Goal: Information Seeking & Learning: Learn about a topic

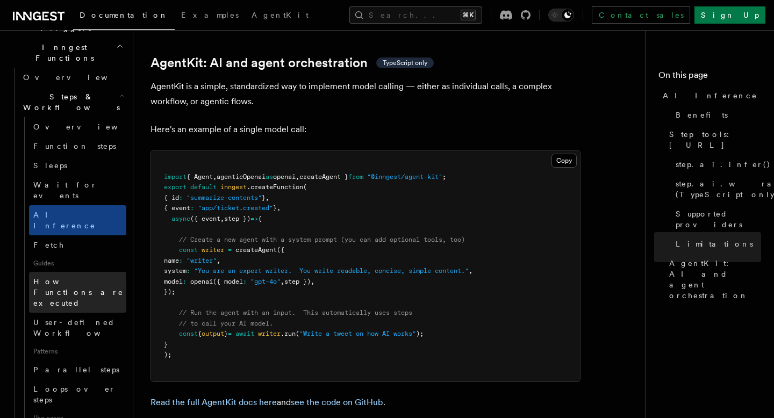
scroll to position [308, 0]
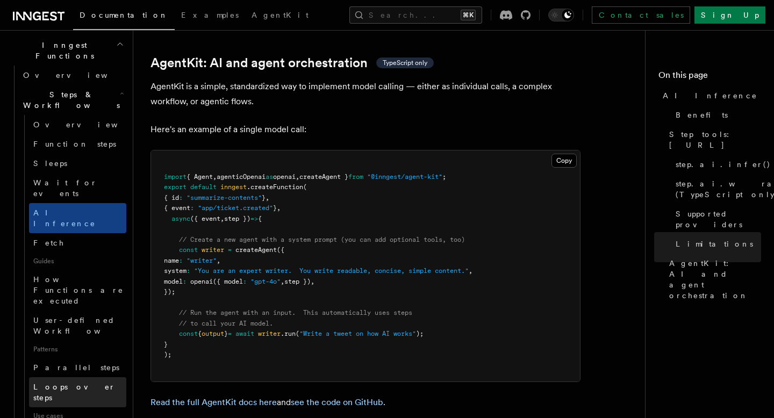
click at [85, 382] on span "Loops over steps" at bounding box center [74, 391] width 82 height 19
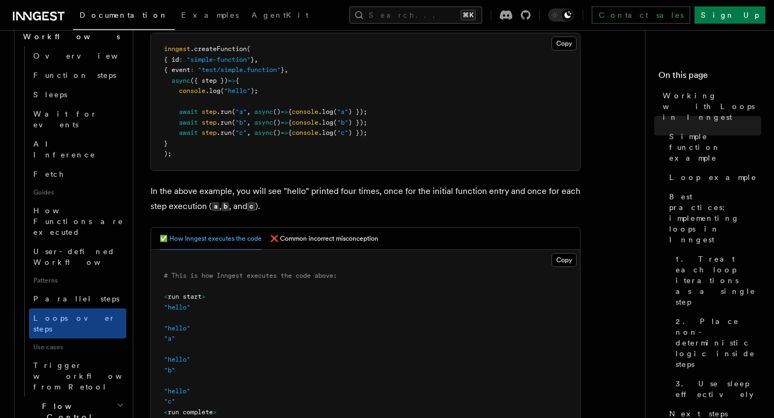
scroll to position [378, 0]
click at [108, 395] on h2 "Flow Control" at bounding box center [72, 410] width 107 height 30
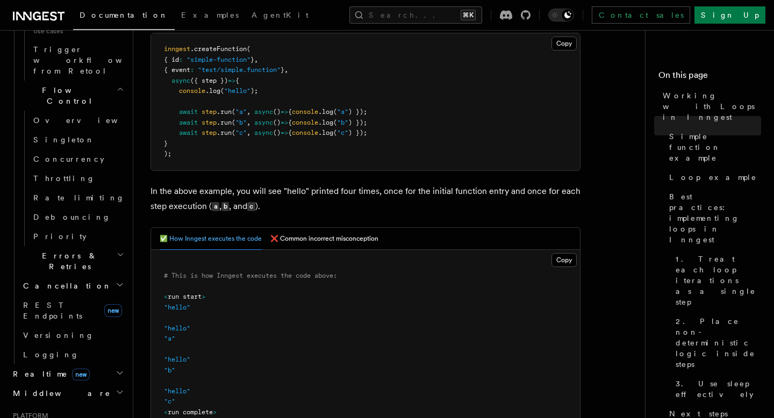
scroll to position [699, 0]
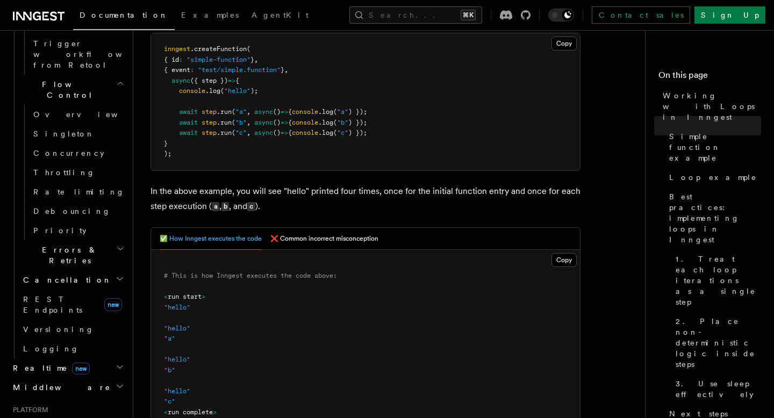
click at [109, 358] on h2 "Realtime new" at bounding box center [68, 367] width 118 height 19
click at [91, 378] on link "Overview" at bounding box center [72, 387] width 107 height 19
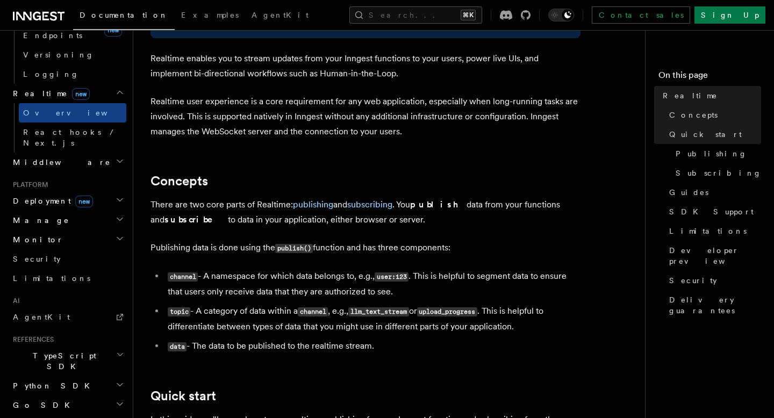
scroll to position [502, 0]
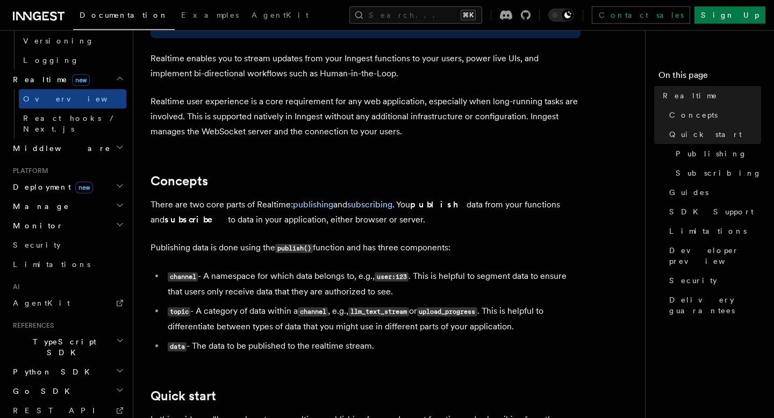
click at [101, 332] on h2 "TypeScript SDK" at bounding box center [68, 347] width 118 height 30
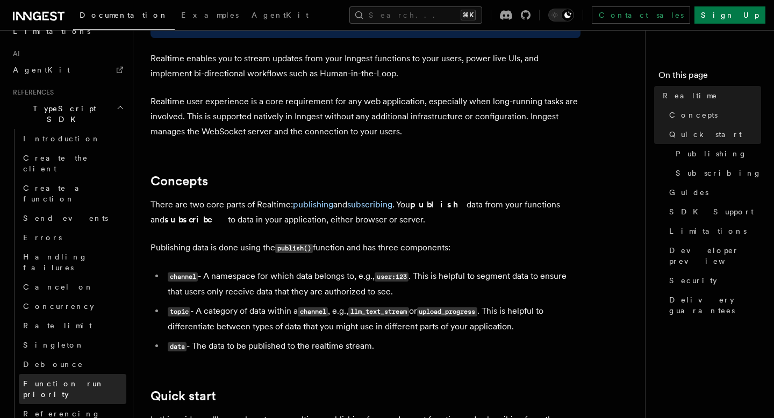
scroll to position [741, 0]
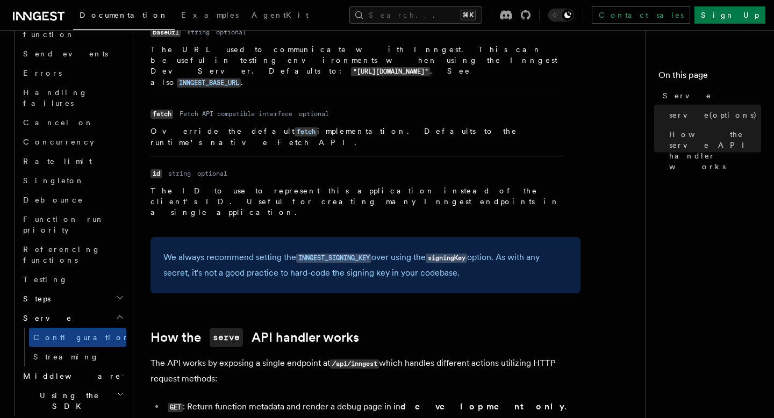
scroll to position [1070, 0]
